Goal: Task Accomplishment & Management: Use online tool/utility

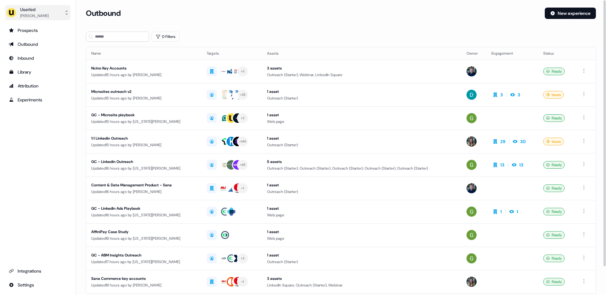
click at [35, 14] on div "[PERSON_NAME]" at bounding box center [34, 16] width 28 height 6
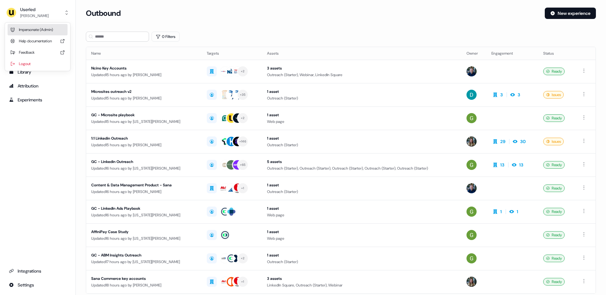
click at [34, 27] on div "Impersonate (Admin)" at bounding box center [38, 29] width 60 height 11
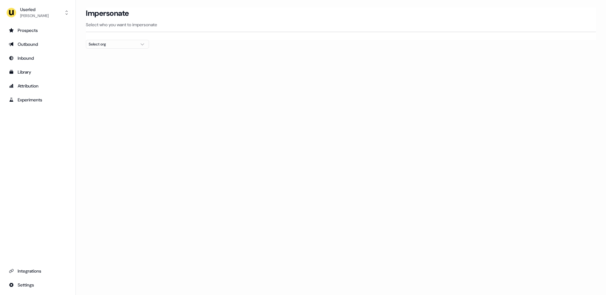
click at [112, 47] on button "Select org" at bounding box center [117, 44] width 63 height 9
click at [106, 87] on div "[PERSON_NAME] People" at bounding box center [117, 87] width 62 height 10
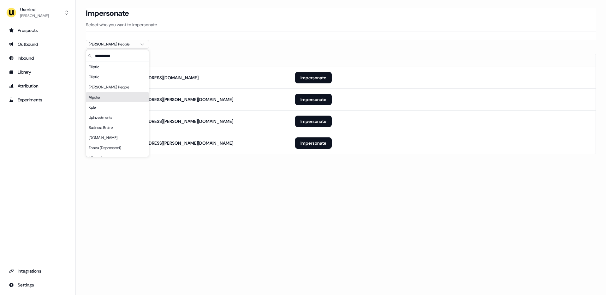
click at [240, 202] on div "Loading... Impersonate Select who you want to impersonate [PERSON_NAME] People …" at bounding box center [341, 147] width 530 height 295
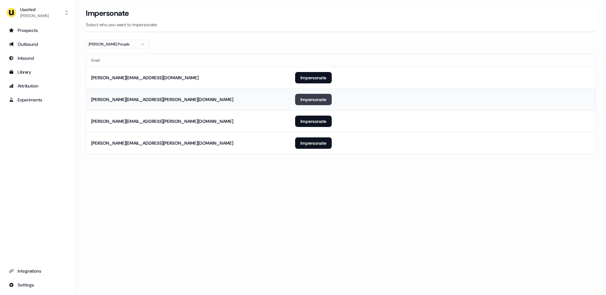
click at [315, 98] on button "Impersonate" at bounding box center [313, 99] width 37 height 11
